Goal: Transaction & Acquisition: Book appointment/travel/reservation

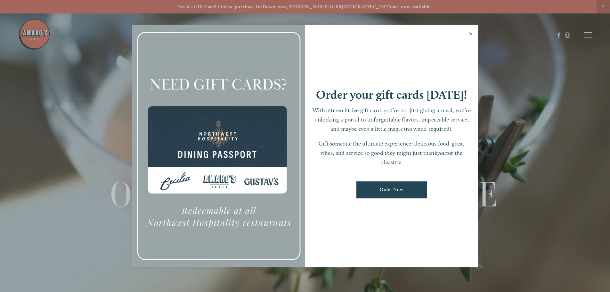
drag, startPoint x: 463, startPoint y: 35, endPoint x: 466, endPoint y: 34, distance: 3.3
click at [464, 34] on div "Order your gift cards [DATE]! With our exclusive gift card, you’re not just giv…" at bounding box center [305, 146] width 346 height 242
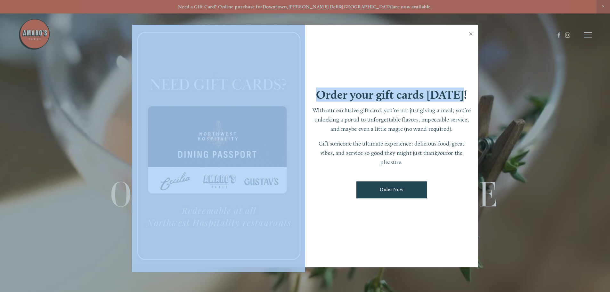
click at [468, 34] on link "Close" at bounding box center [470, 35] width 12 height 18
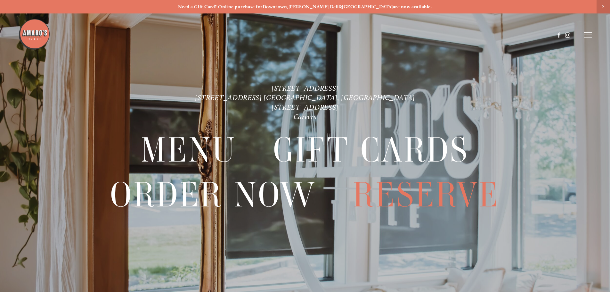
click at [393, 198] on span "Reserve" at bounding box center [426, 194] width 147 height 44
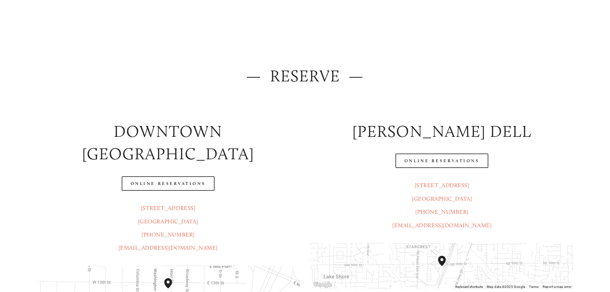
scroll to position [64, 0]
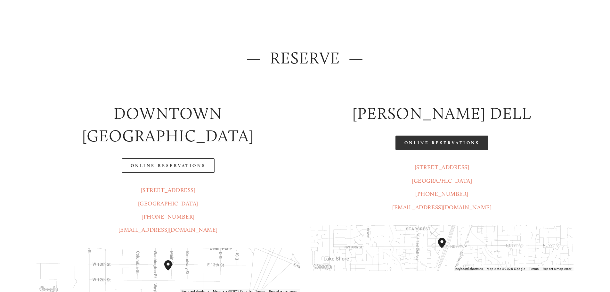
click at [441, 142] on link "Online Reservations" at bounding box center [441, 142] width 93 height 14
